Goal: Transaction & Acquisition: Book appointment/travel/reservation

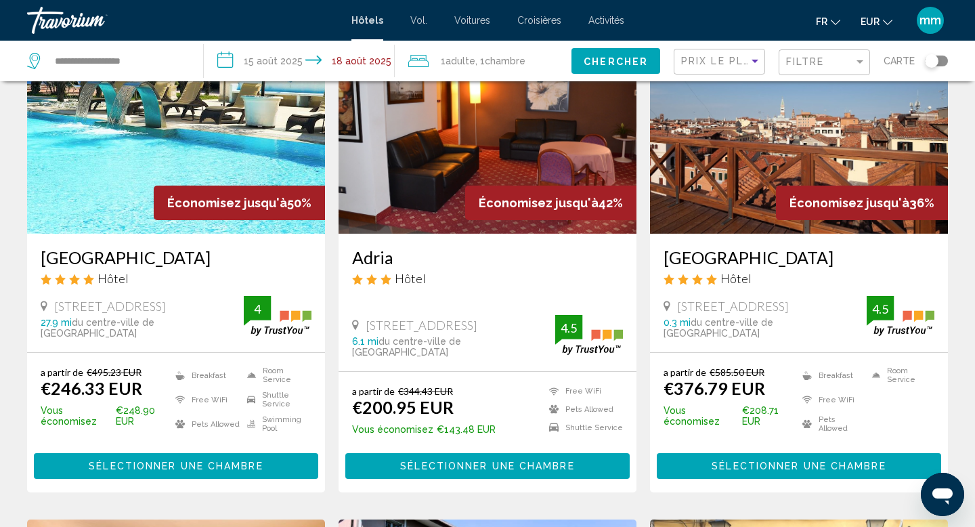
click at [66, 20] on div "Travorium" at bounding box center [94, 20] width 135 height 27
